Goal: Information Seeking & Learning: Learn about a topic

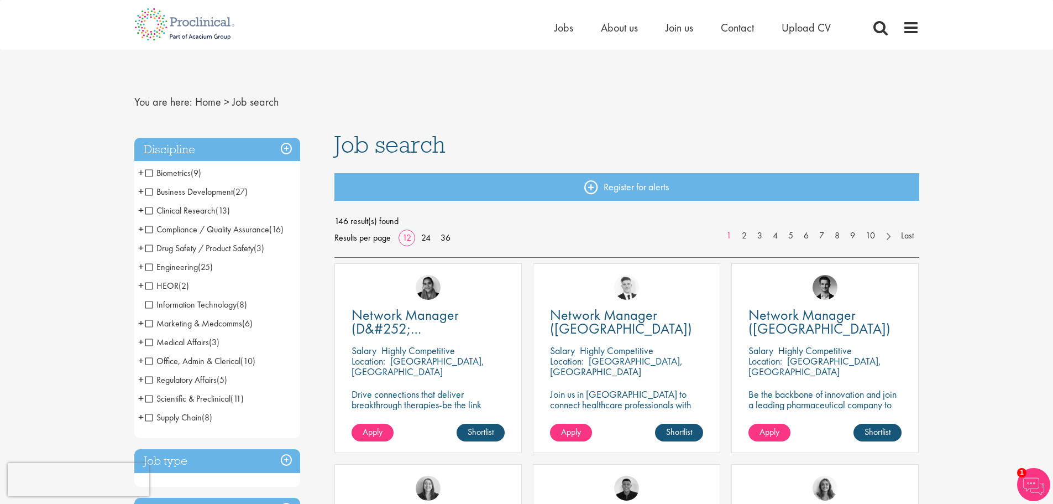
click at [147, 191] on span "Business Development" at bounding box center [188, 192] width 87 height 12
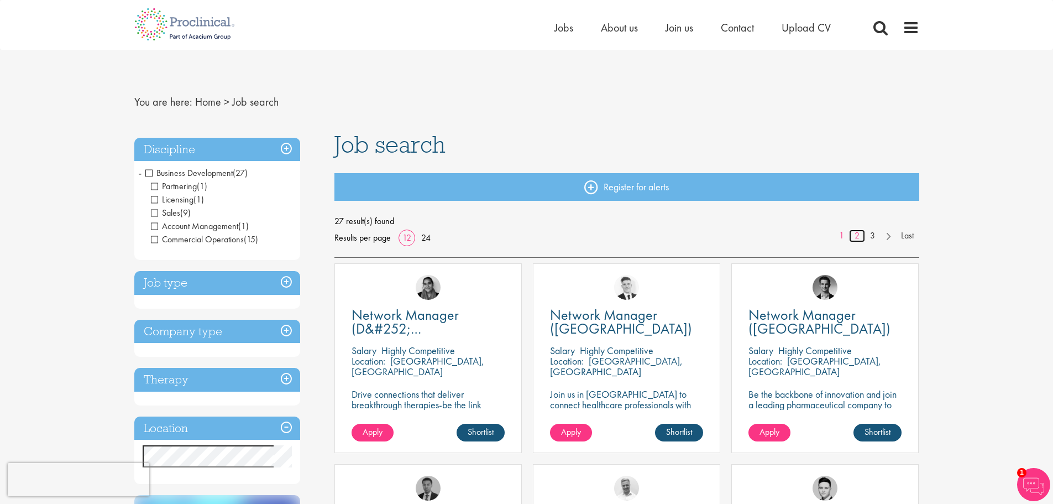
click at [855, 235] on link "2" at bounding box center [857, 235] width 16 height 13
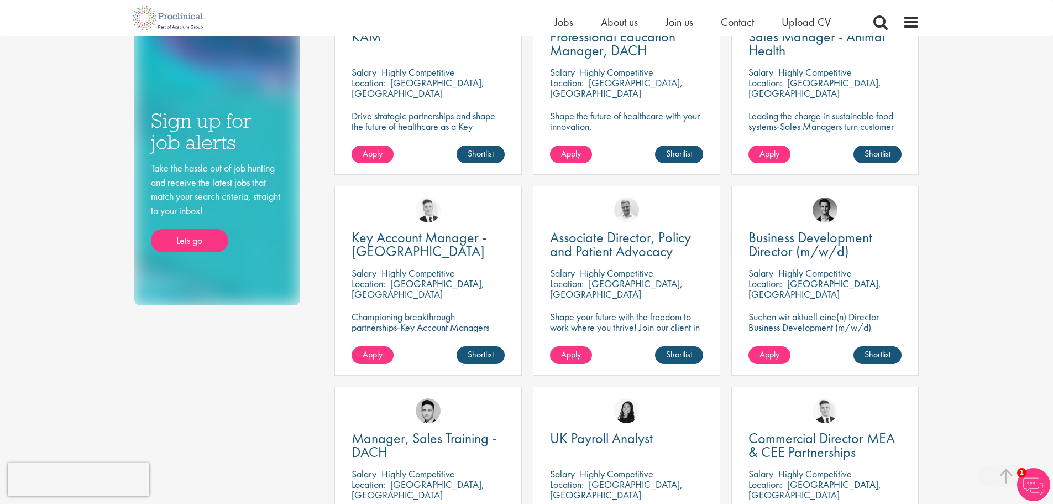
scroll to position [408, 0]
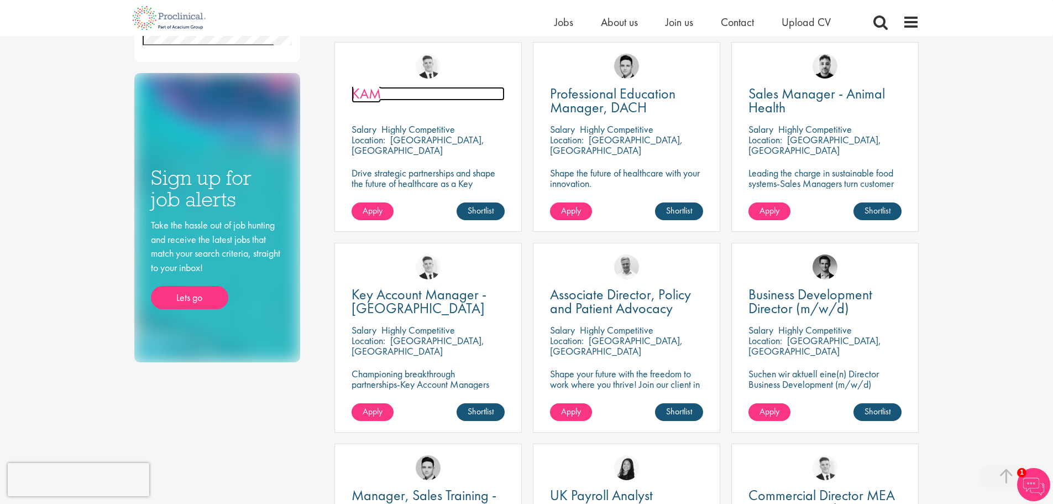
click at [367, 93] on span "KAM" at bounding box center [366, 93] width 29 height 19
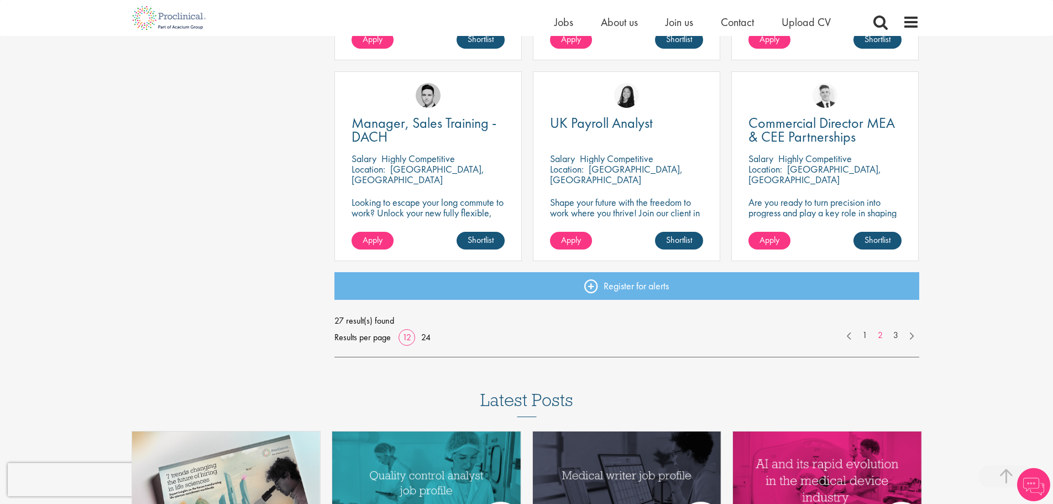
scroll to position [795, 0]
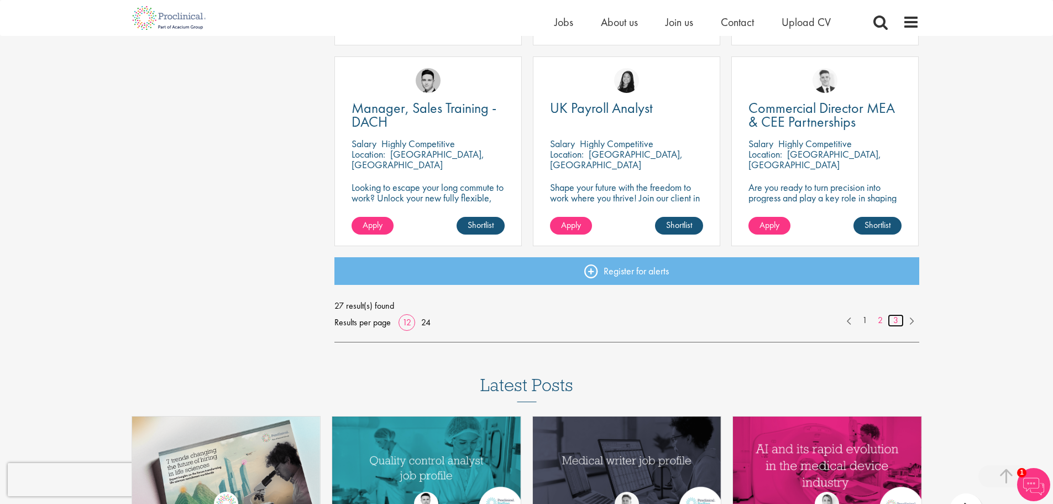
click at [900, 320] on link "3" at bounding box center [896, 320] width 16 height 13
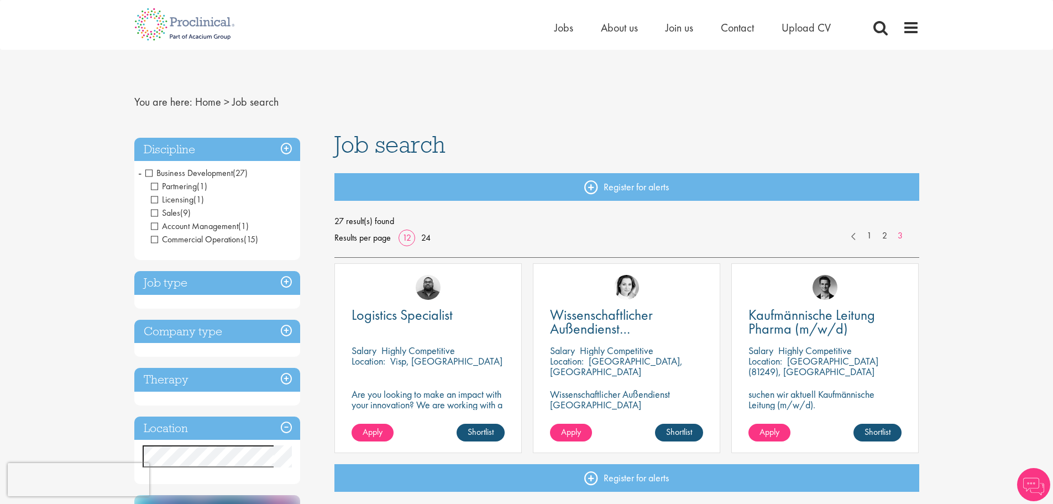
click at [285, 149] on h3 "Discipline" at bounding box center [217, 150] width 166 height 24
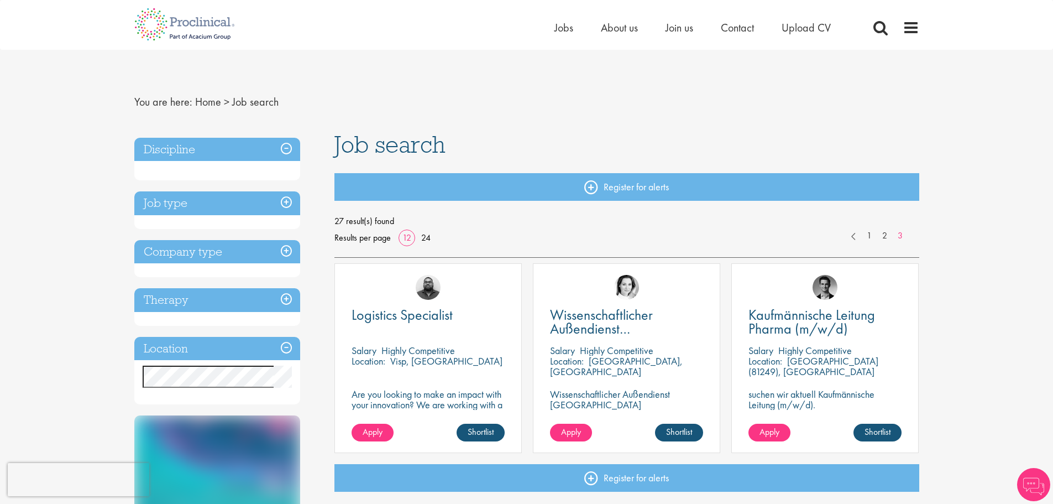
click at [285, 149] on h3 "Discipline" at bounding box center [217, 150] width 166 height 24
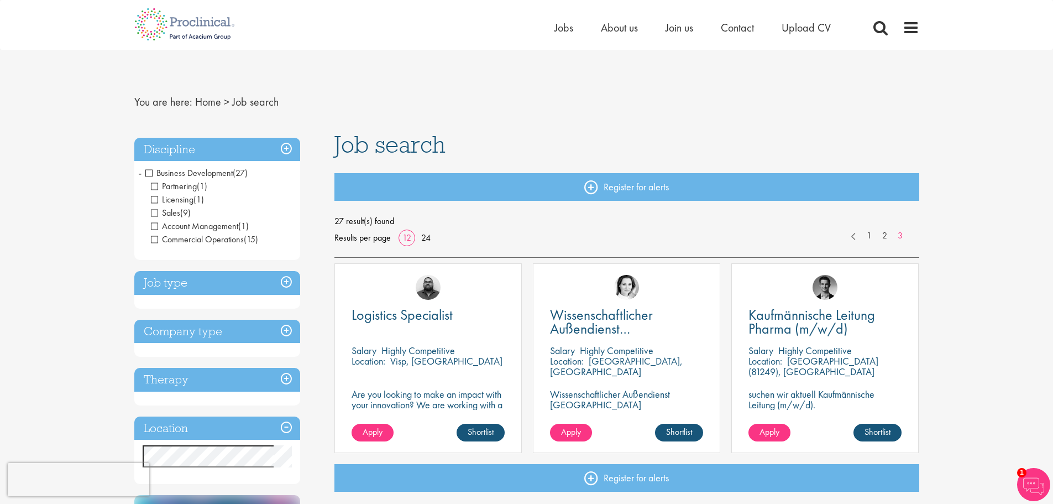
click at [147, 170] on span "Business Development" at bounding box center [188, 173] width 87 height 12
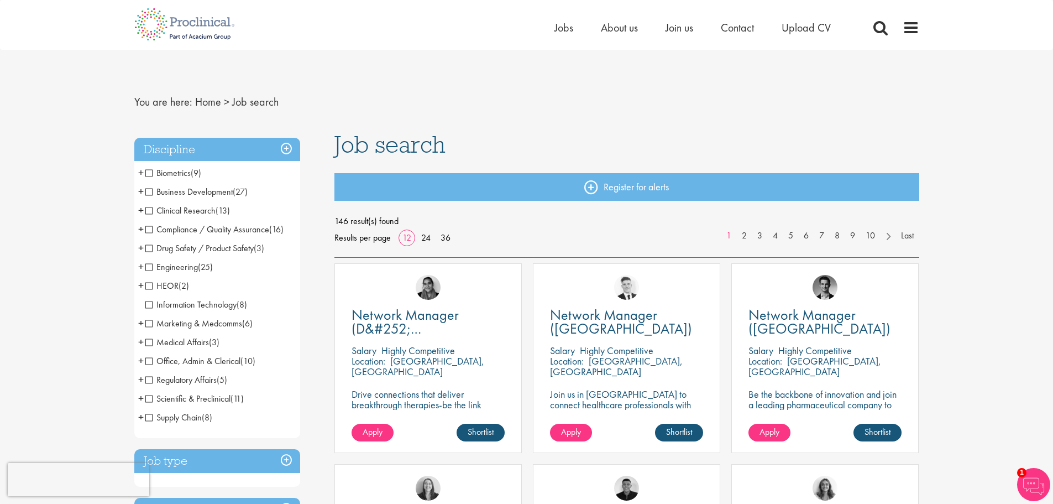
click at [151, 419] on span "Supply Chain" at bounding box center [173, 417] width 56 height 12
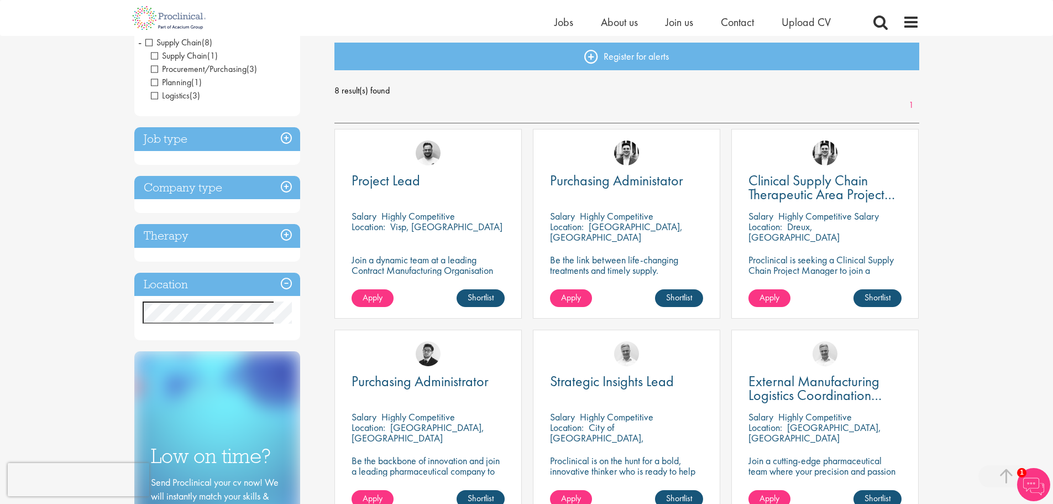
scroll to position [111, 0]
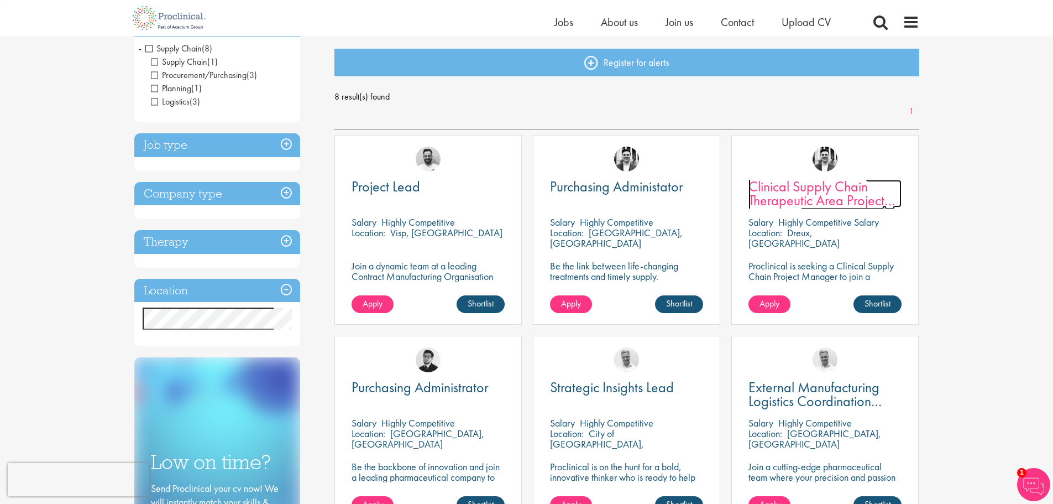
click at [813, 191] on span "Clinical Supply Chain Therapeutic Area Project Manager" at bounding box center [822, 200] width 147 height 46
